Goal: Information Seeking & Learning: Find specific fact

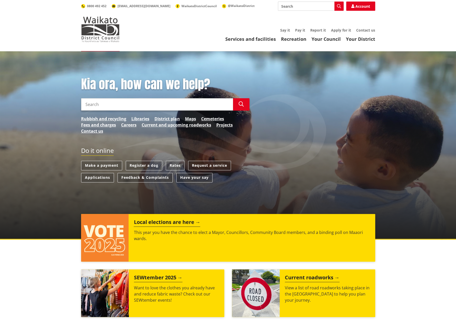
click at [126, 107] on input "Search" at bounding box center [157, 104] width 152 height 12
type input "guideline"
click at [241, 104] on icon "button" at bounding box center [241, 104] width 5 height 5
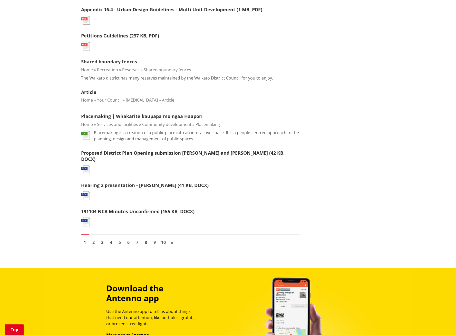
scroll to position [487, 0]
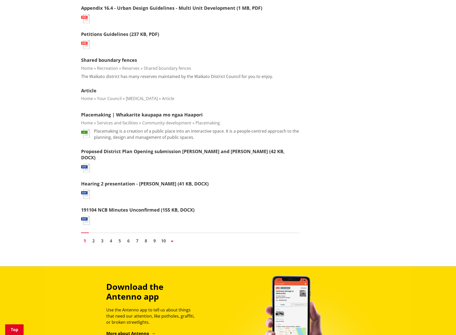
click at [172, 238] on span "»" at bounding box center [172, 241] width 3 height 6
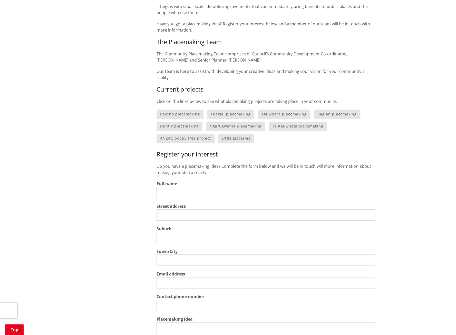
scroll to position [256, 0]
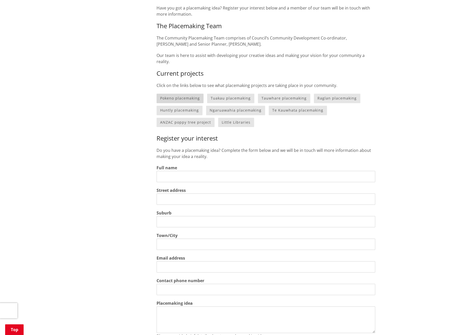
click at [183, 95] on link "Pokeno placemaking" at bounding box center [179, 98] width 47 height 9
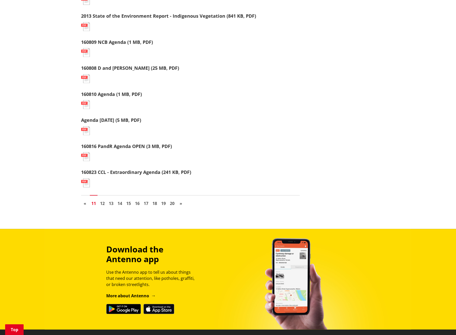
scroll to position [513, 0]
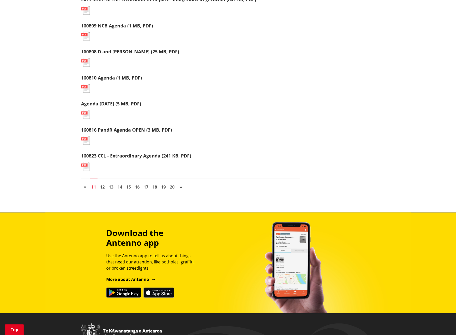
drag, startPoint x: 182, startPoint y: 187, endPoint x: 188, endPoint y: 180, distance: 9.9
click at [182, 187] on span "»" at bounding box center [181, 187] width 3 height 6
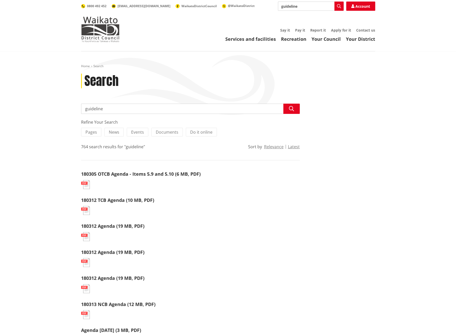
drag, startPoint x: 118, startPoint y: 110, endPoint x: 45, endPoint y: 107, distance: 73.2
type input "design"
click at [293, 107] on icon "button" at bounding box center [291, 108] width 5 height 5
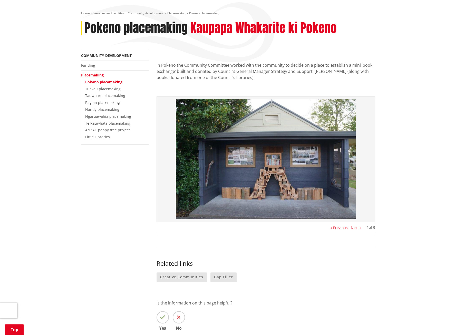
scroll to position [51, 0]
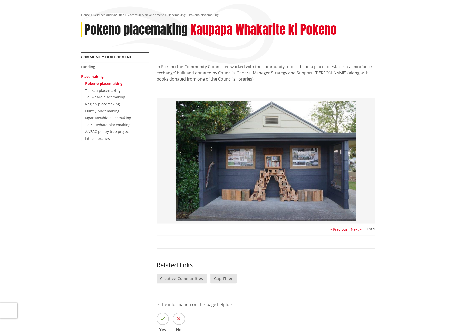
click at [356, 229] on button "Next »" at bounding box center [356, 229] width 11 height 4
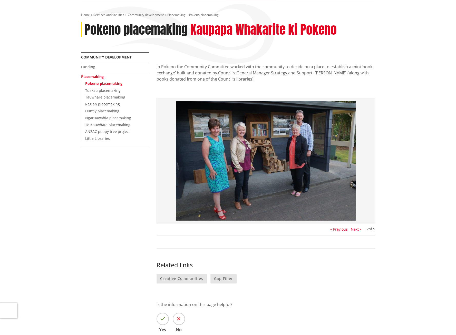
click at [356, 229] on button "Next »" at bounding box center [356, 229] width 11 height 4
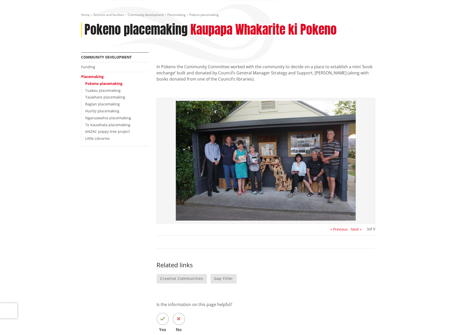
click at [356, 229] on button "Next »" at bounding box center [356, 229] width 11 height 4
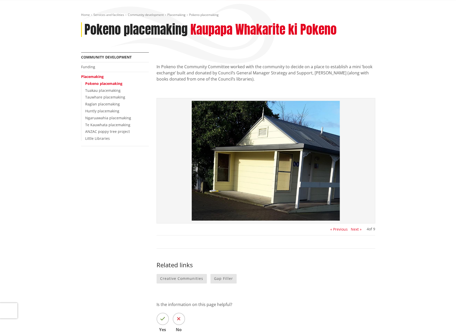
click at [356, 229] on button "Next »" at bounding box center [356, 229] width 11 height 4
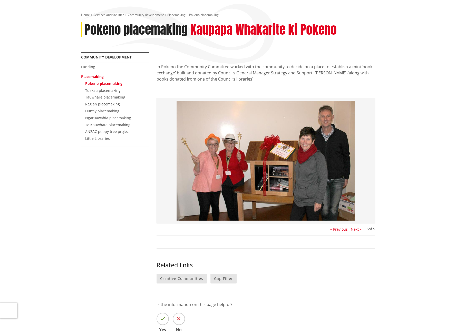
click at [356, 229] on button "Next »" at bounding box center [356, 229] width 11 height 4
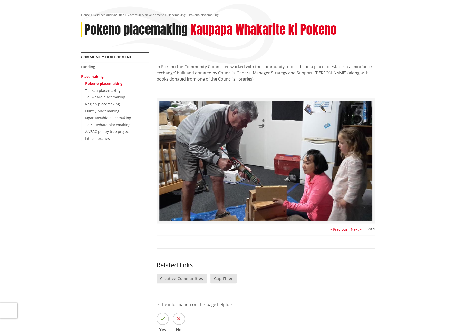
click at [357, 230] on button "Next »" at bounding box center [356, 229] width 11 height 4
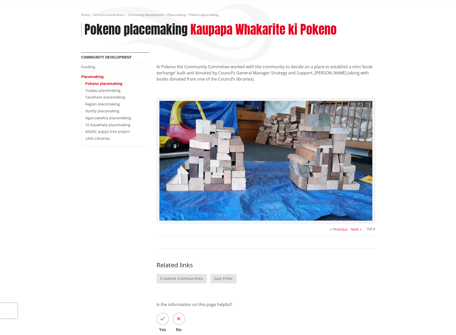
click at [357, 230] on button "Next »" at bounding box center [356, 229] width 11 height 4
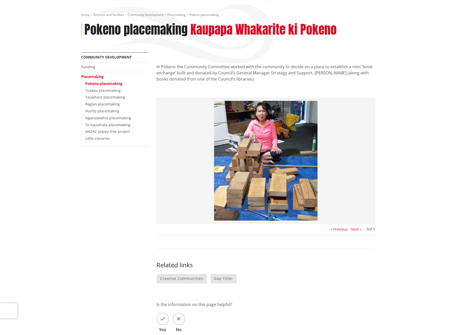
click at [357, 230] on button "Next »" at bounding box center [356, 229] width 11 height 4
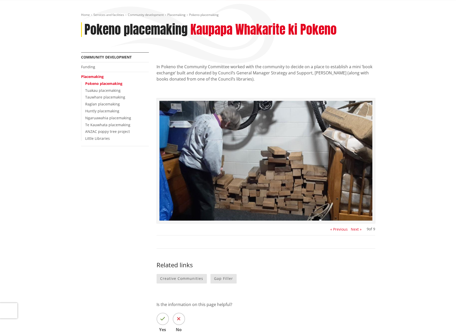
click at [357, 230] on button "Next »" at bounding box center [356, 229] width 11 height 4
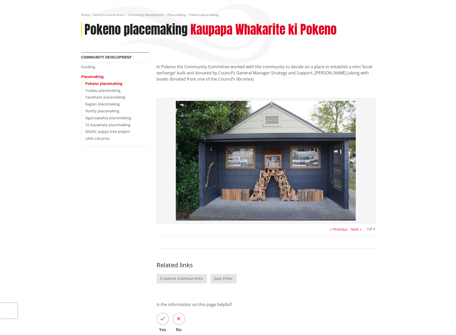
click at [357, 230] on button "Next »" at bounding box center [356, 229] width 11 height 4
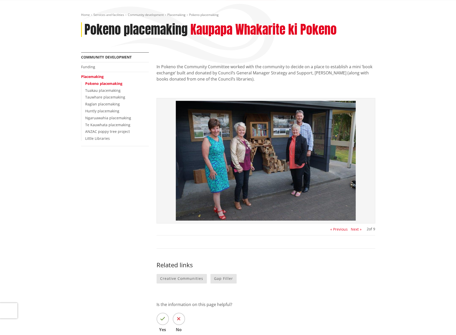
click at [357, 230] on button "Next »" at bounding box center [356, 229] width 11 height 4
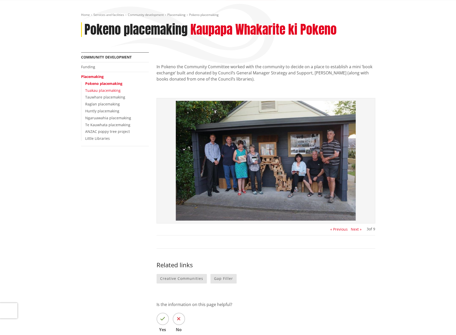
click at [103, 91] on link "Tuakau placemaking" at bounding box center [102, 90] width 35 height 5
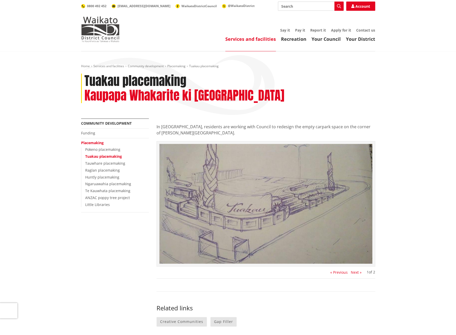
click at [355, 270] on button "Next »" at bounding box center [356, 272] width 11 height 4
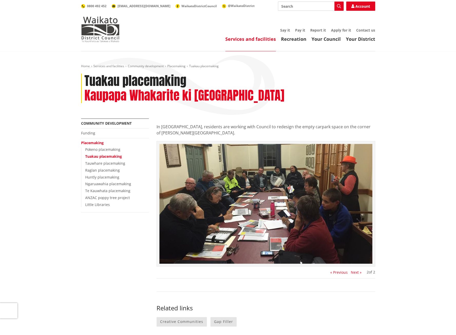
click at [355, 270] on button "Next »" at bounding box center [356, 272] width 11 height 4
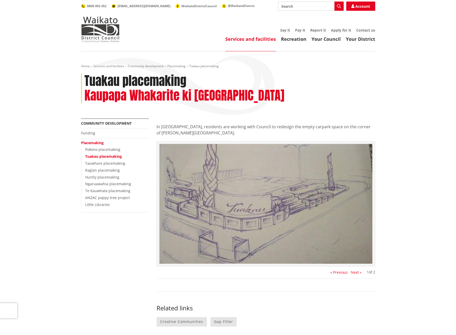
click at [355, 270] on button "Next »" at bounding box center [356, 272] width 11 height 4
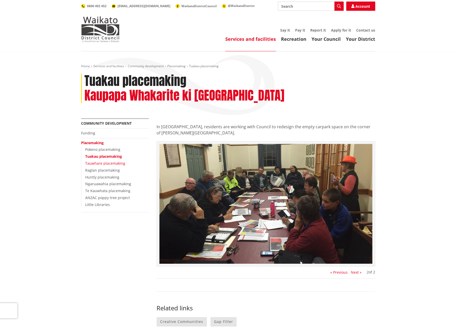
click at [103, 161] on link "Tauwhare placemaking" at bounding box center [105, 163] width 40 height 5
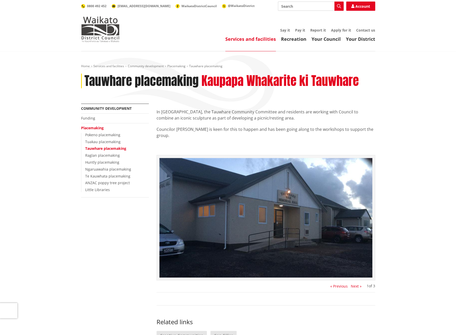
click at [355, 285] on button "Next »" at bounding box center [356, 286] width 11 height 4
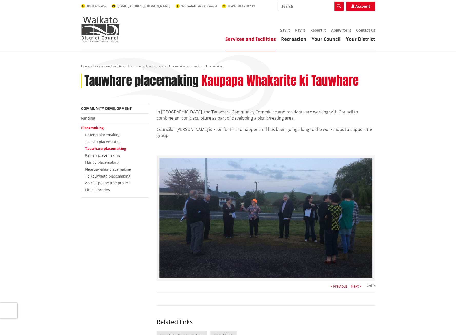
click at [357, 287] on button "Next »" at bounding box center [356, 286] width 11 height 4
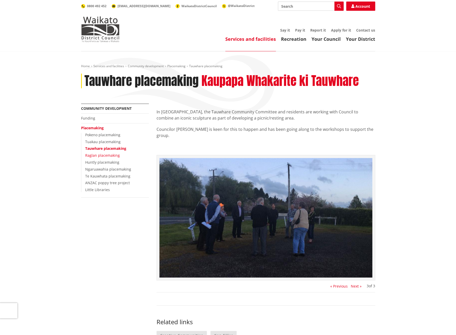
click at [113, 154] on link "Raglan placemaking" at bounding box center [102, 155] width 35 height 5
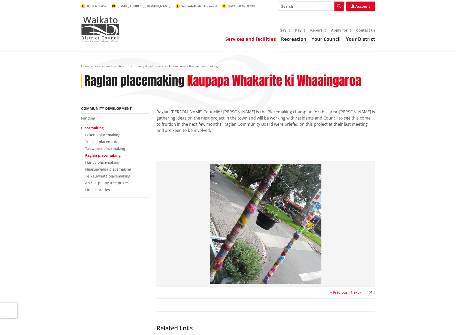
click at [356, 290] on button "Next »" at bounding box center [356, 292] width 11 height 4
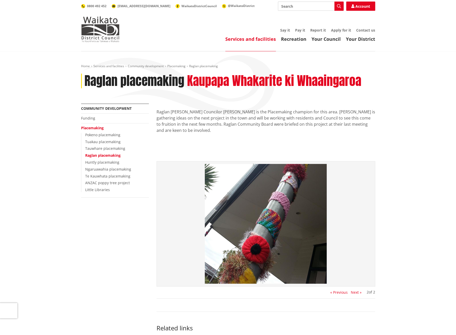
click at [356, 290] on button "Next »" at bounding box center [356, 292] width 11 height 4
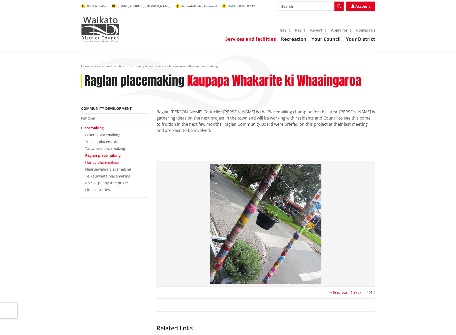
click at [103, 162] on link "Huntly placemaking" at bounding box center [102, 162] width 34 height 5
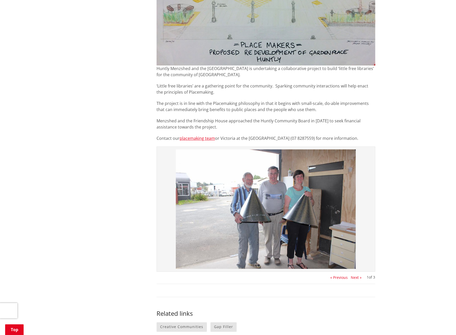
scroll to position [231, 0]
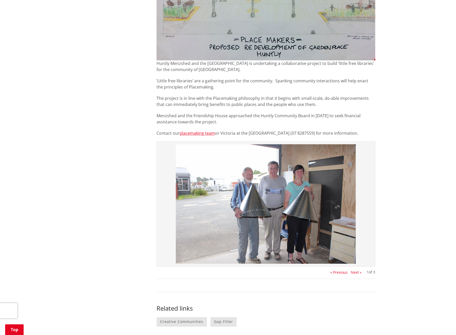
click at [354, 274] on button "Next »" at bounding box center [356, 272] width 11 height 4
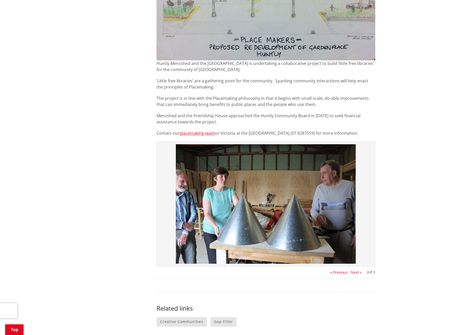
click at [354, 273] on button "Next »" at bounding box center [356, 272] width 11 height 4
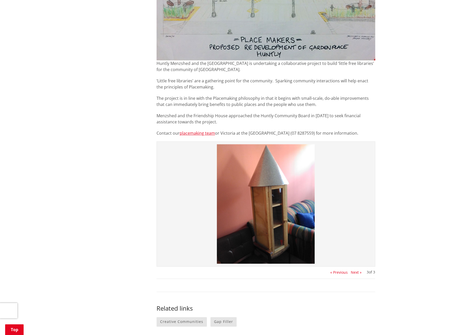
click at [354, 272] on button "Next »" at bounding box center [356, 272] width 11 height 4
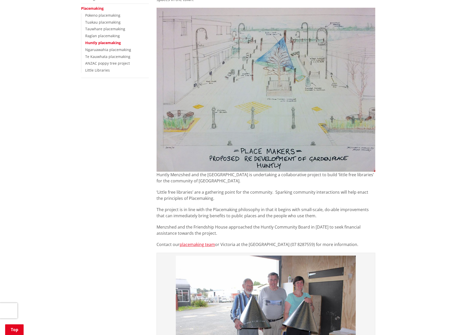
scroll to position [103, 0]
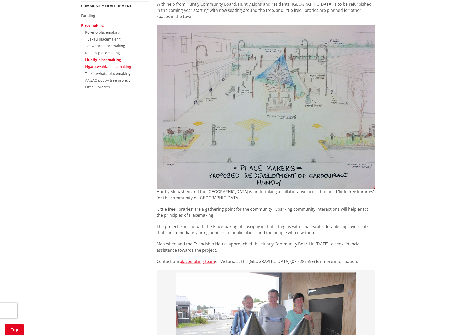
click at [103, 68] on link "Ngaruawahia placemaking" at bounding box center [108, 66] width 46 height 5
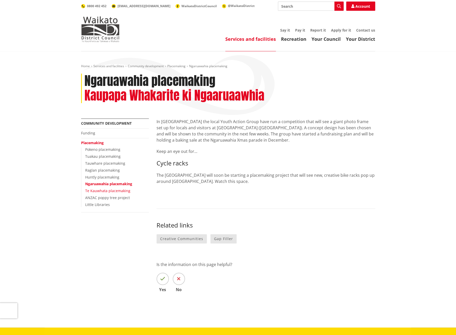
click at [113, 191] on link "Te Kauwhata placemaking" at bounding box center [107, 190] width 45 height 5
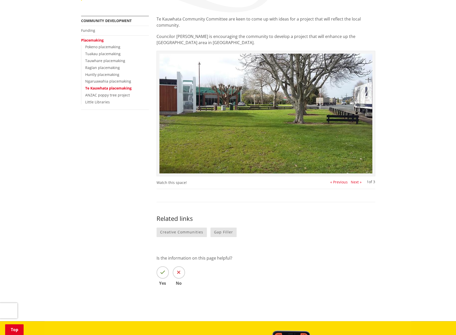
scroll to position [51, 0]
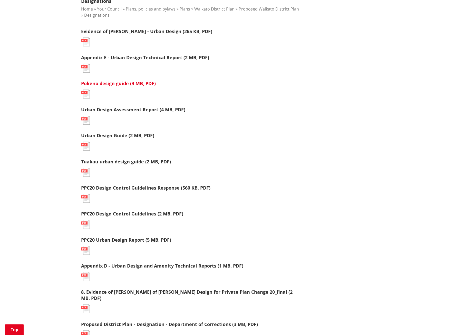
scroll to position [333, 0]
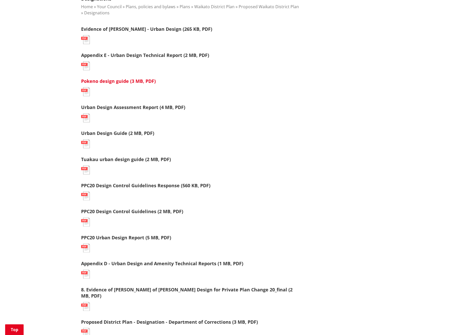
click at [104, 80] on link "Pokeno design guide (3 MB, PDF)" at bounding box center [118, 81] width 75 height 6
